Goal: Navigation & Orientation: Find specific page/section

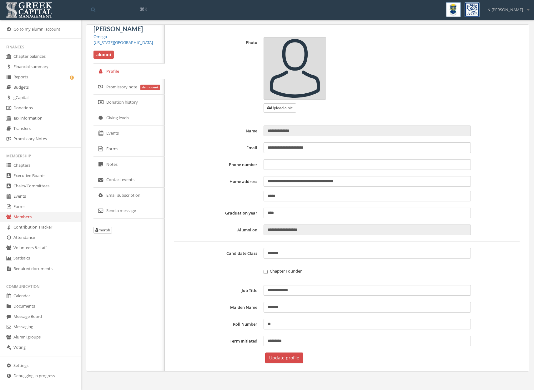
type input "**********"
click at [31, 168] on link "Chapters" at bounding box center [40, 166] width 81 height 10
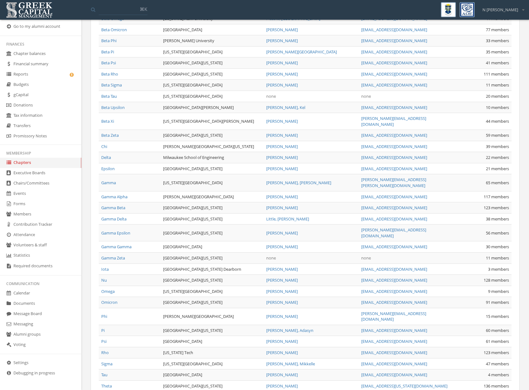
scroll to position [259, 0]
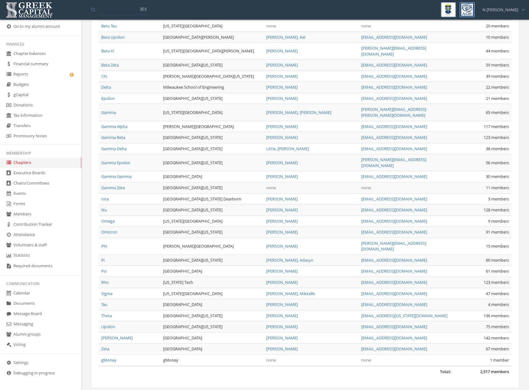
click at [35, 295] on link "Calendar" at bounding box center [40, 293] width 81 height 10
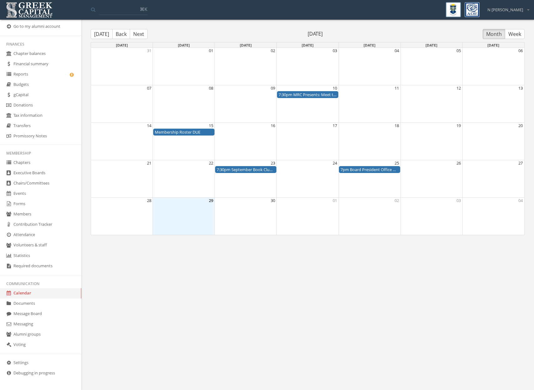
click at [140, 37] on button "Next" at bounding box center [139, 34] width 18 height 10
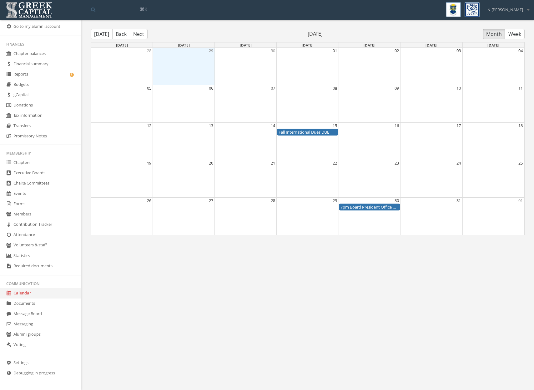
click at [20, 343] on link "Voting" at bounding box center [40, 345] width 81 height 10
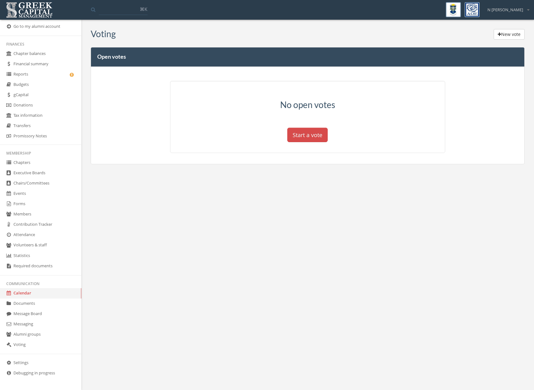
click at [19, 200] on link "Forms" at bounding box center [40, 204] width 81 height 10
